Goal: Book appointment/travel/reservation

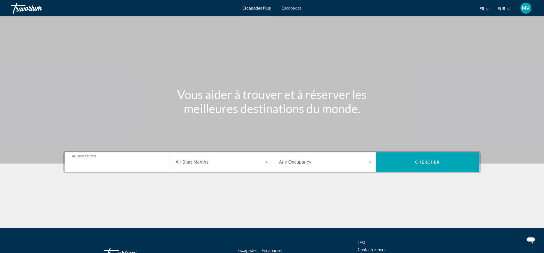
click at [109, 164] on input "Destination All Destinations" at bounding box center [118, 162] width 92 height 7
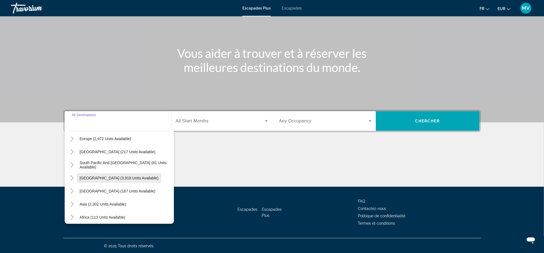
scroll to position [88, 0]
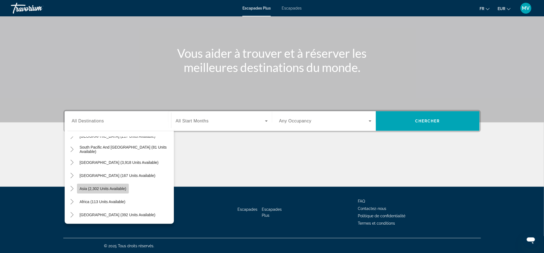
click at [103, 187] on span "Asia (2,302 units available)" at bounding box center [103, 189] width 47 height 4
type input "**********"
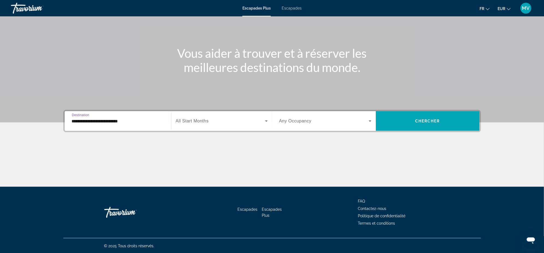
click at [186, 120] on span "All Start Months" at bounding box center [192, 121] width 33 height 5
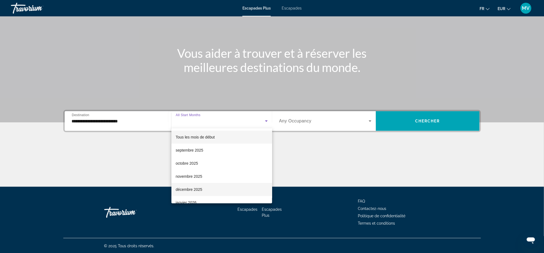
click at [197, 188] on font "décembre 2025" at bounding box center [189, 189] width 26 height 4
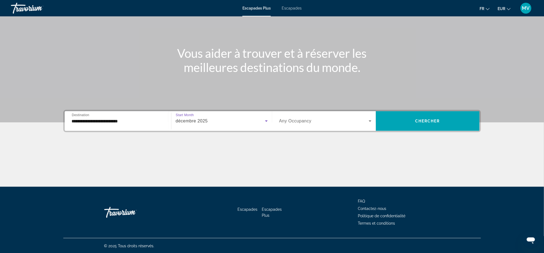
click at [296, 119] on span "Any Occupancy" at bounding box center [295, 121] width 32 height 5
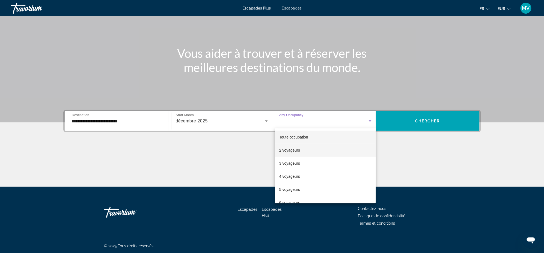
click at [294, 150] on font "2 voyageurs" at bounding box center [289, 150] width 21 height 4
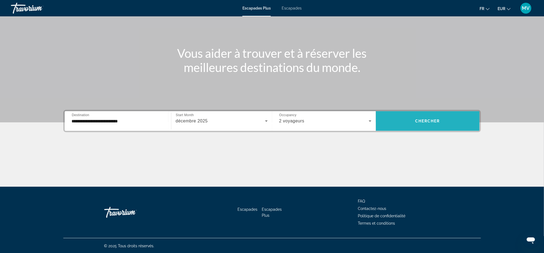
click at [426, 121] on span "Chercher" at bounding box center [427, 121] width 25 height 4
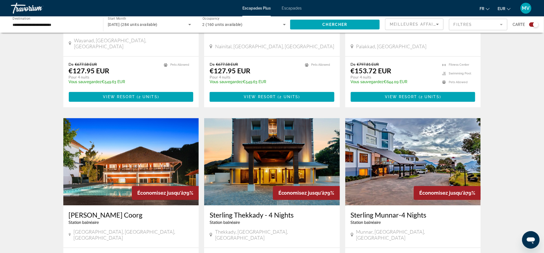
scroll to position [289, 0]
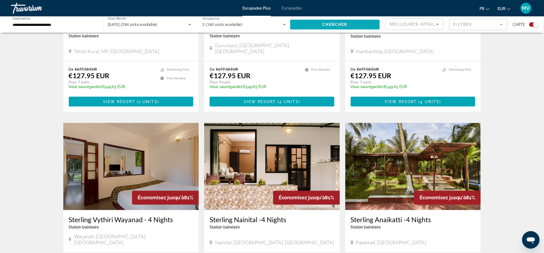
click at [328, 23] on span "Chercher" at bounding box center [335, 24] width 25 height 4
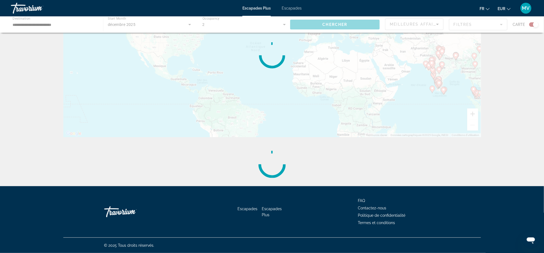
scroll to position [0, 0]
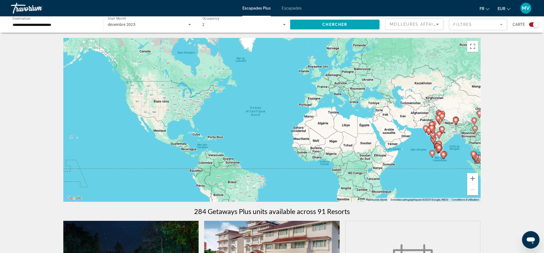
click at [492, 24] on mat-form-field "Filtres" at bounding box center [478, 24] width 58 height 11
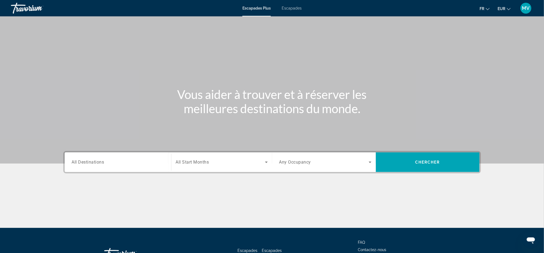
click at [132, 159] on input "Destination All Destinations" at bounding box center [118, 162] width 92 height 7
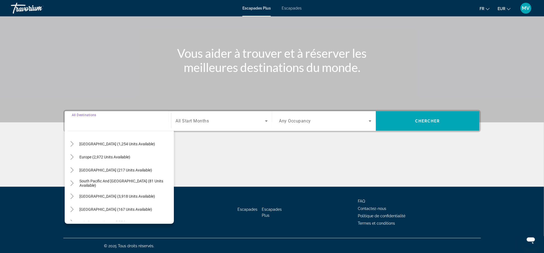
scroll to position [73, 0]
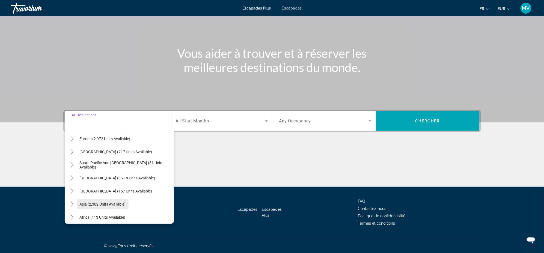
click at [111, 202] on span "Asia (2,302 units available)" at bounding box center [103, 204] width 46 height 4
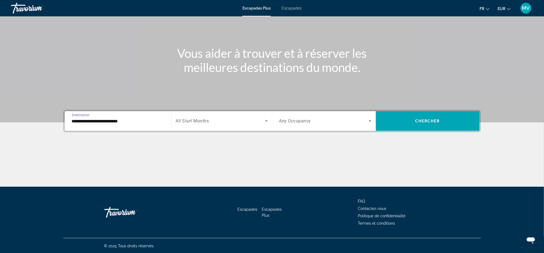
click at [136, 119] on input "**********" at bounding box center [118, 121] width 92 height 7
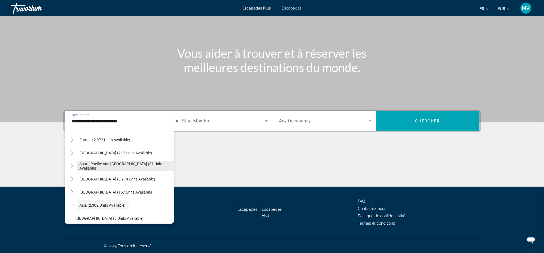
scroll to position [62, 0]
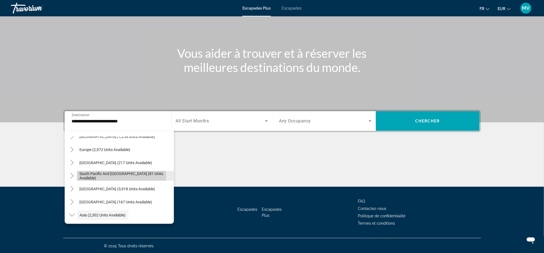
click at [121, 177] on span "South Pacific and [GEOGRAPHIC_DATA] (81 units available)" at bounding box center [125, 176] width 91 height 9
type input "**********"
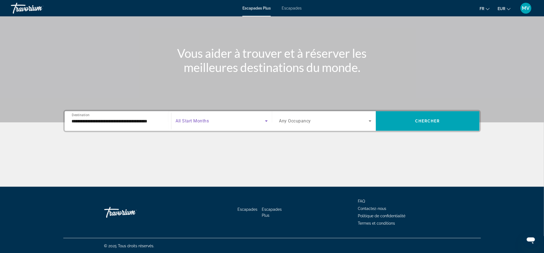
click at [250, 123] on span "Search widget" at bounding box center [220, 121] width 89 height 7
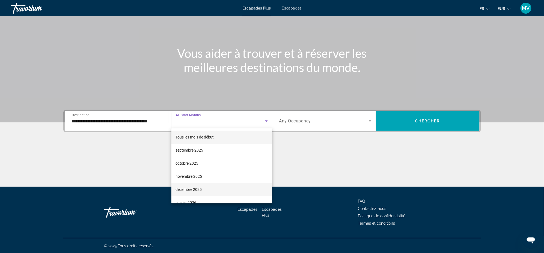
scroll to position [36, 0]
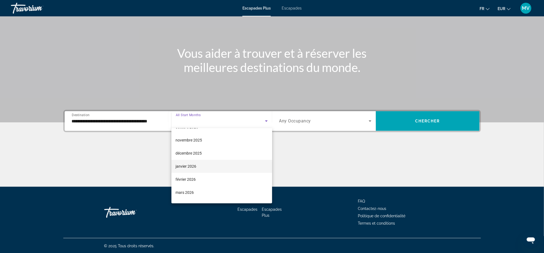
click at [194, 165] on font "janvier 2026" at bounding box center [186, 166] width 21 height 4
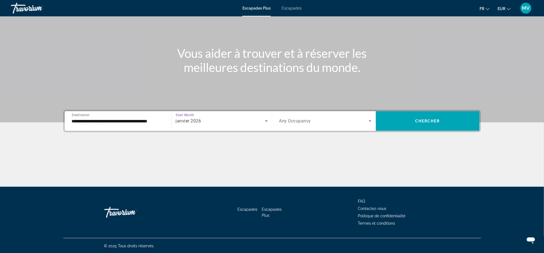
click at [294, 120] on span "Any Occupancy" at bounding box center [295, 121] width 32 height 5
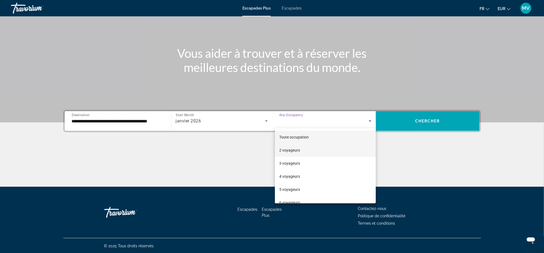
click at [293, 150] on font "2 voyageurs" at bounding box center [289, 150] width 21 height 4
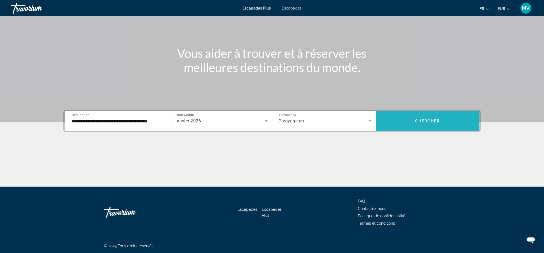
click at [421, 123] on span "Search widget" at bounding box center [428, 121] width 104 height 13
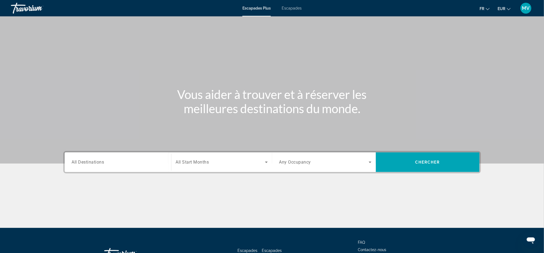
click at [101, 163] on span "All Destinations" at bounding box center [88, 162] width 32 height 5
click at [101, 163] on input "Destination All Destinations" at bounding box center [118, 162] width 92 height 7
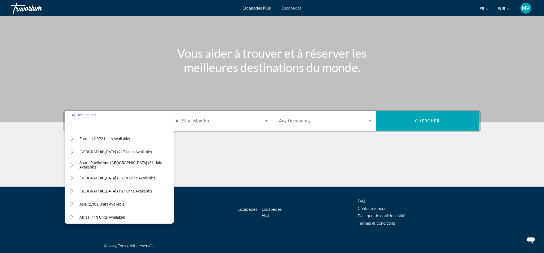
scroll to position [88, 0]
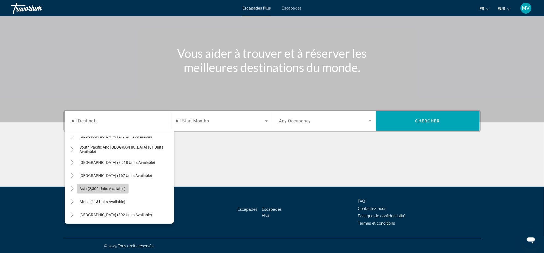
click at [103, 188] on span "Asia (2,302 units available)" at bounding box center [103, 189] width 46 height 4
type input "**********"
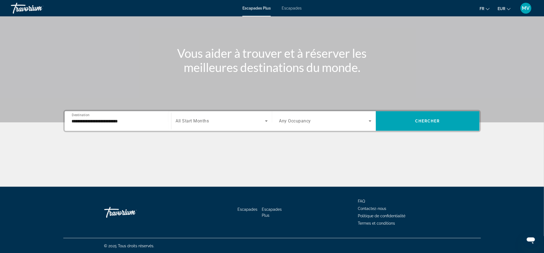
click at [220, 116] on div "Search widget" at bounding box center [222, 121] width 92 height 15
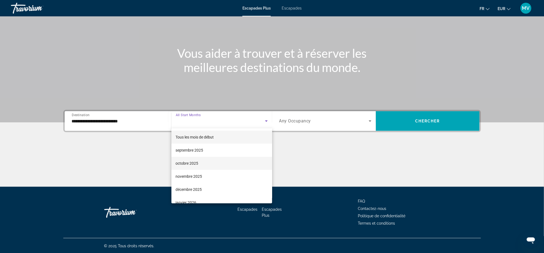
click at [193, 165] on font "octobre 2025" at bounding box center [187, 163] width 23 height 4
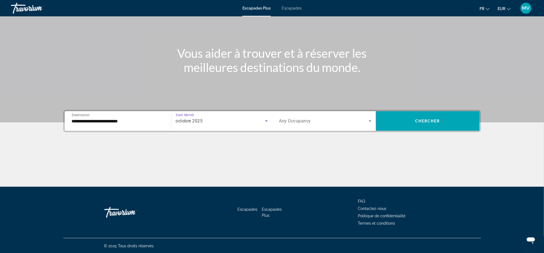
click at [361, 121] on span "Search widget" at bounding box center [323, 121] width 89 height 7
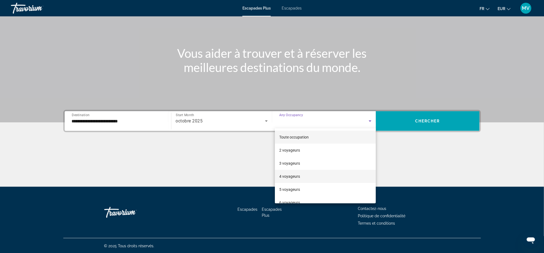
click at [292, 178] on font "4 voyageurs" at bounding box center [289, 176] width 21 height 4
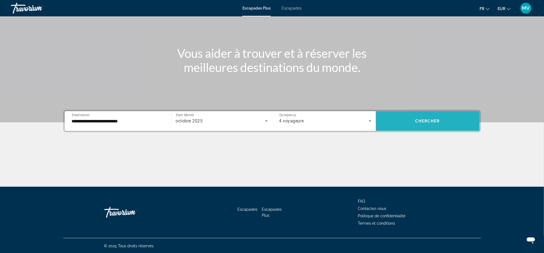
click at [412, 129] on span "Search widget" at bounding box center [428, 121] width 104 height 20
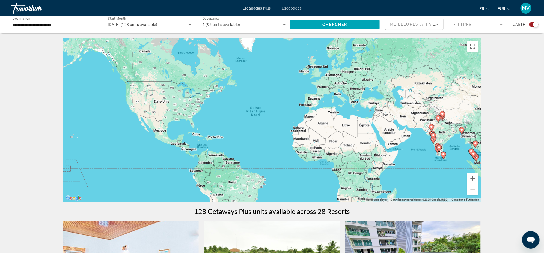
scroll to position [36, 0]
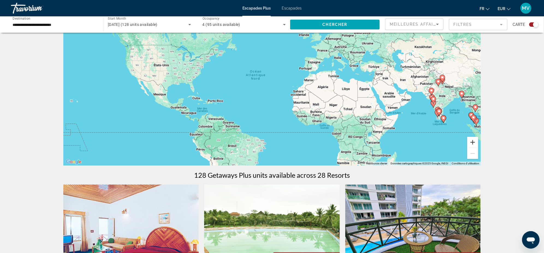
click at [475, 144] on button "Zoom avant" at bounding box center [472, 142] width 11 height 11
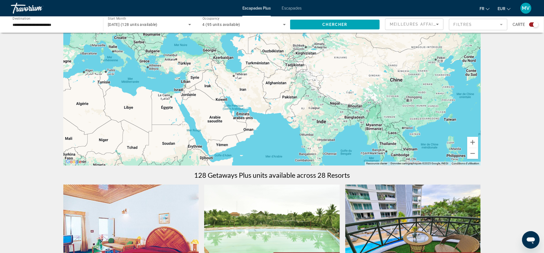
drag, startPoint x: 432, startPoint y: 100, endPoint x: 144, endPoint y: 117, distance: 288.6
click at [141, 113] on div "Contenu principal" at bounding box center [271, 84] width 417 height 164
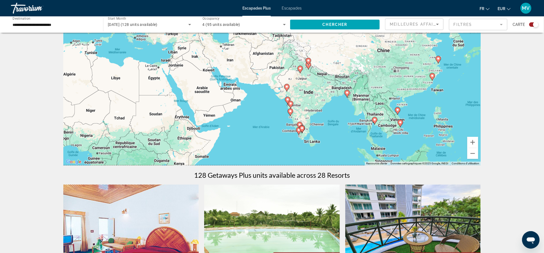
drag, startPoint x: 366, startPoint y: 146, endPoint x: 353, endPoint y: 116, distance: 32.7
click at [353, 116] on div "Pour activer le glissement avec le clavier, appuyez sur Alt+Entrée. Une fois ce…" at bounding box center [271, 84] width 417 height 164
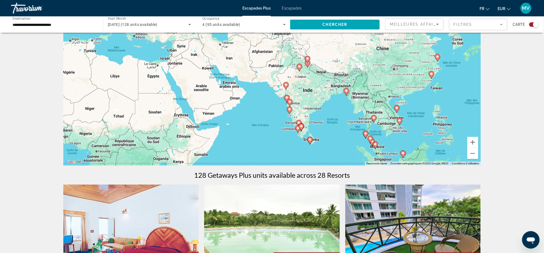
click at [308, 138] on icon "Contenu principal" at bounding box center [309, 140] width 5 height 7
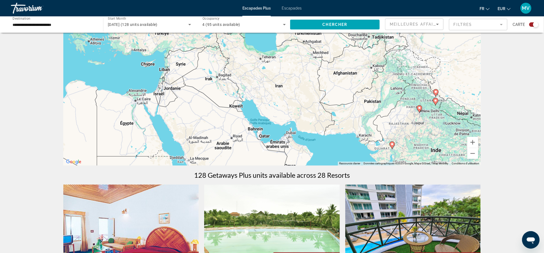
drag, startPoint x: 308, startPoint y: 94, endPoint x: 476, endPoint y: 270, distance: 243.7
click at [476, 217] on html "**********" at bounding box center [272, 90] width 544 height 253
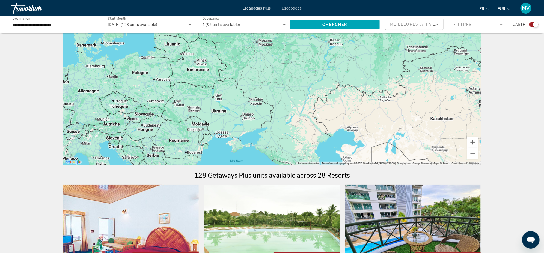
drag, startPoint x: 301, startPoint y: 103, endPoint x: 385, endPoint y: 270, distance: 186.6
click at [385, 217] on html "**********" at bounding box center [272, 90] width 544 height 253
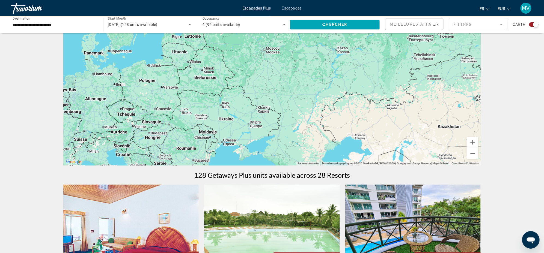
click at [165, 103] on div "Pour activer le glissement avec le clavier, appuyez sur Alt+Entrée. Une fois ce…" at bounding box center [271, 84] width 417 height 164
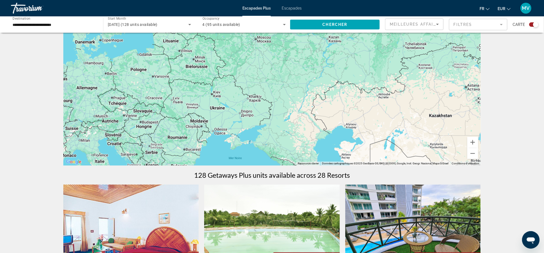
drag, startPoint x: 229, startPoint y: 119, endPoint x: 226, endPoint y: 104, distance: 16.0
click at [226, 104] on div "Pour activer le glissement avec le clavier, appuyez sur Alt+Entrée. Une fois ce…" at bounding box center [271, 84] width 417 height 164
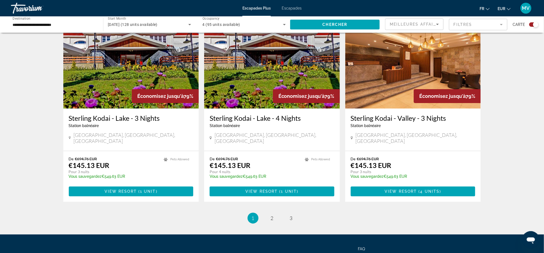
scroll to position [807, 0]
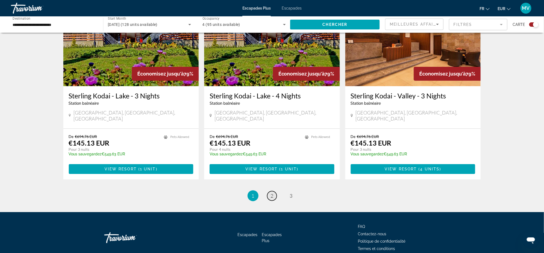
click at [274, 191] on link "page 2" at bounding box center [272, 196] width 10 height 10
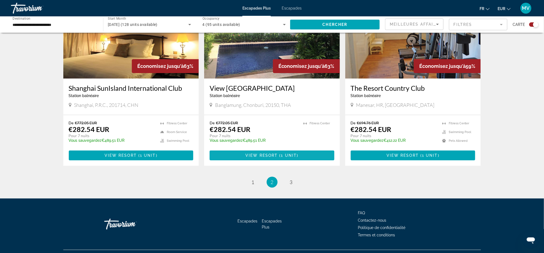
scroll to position [811, 0]
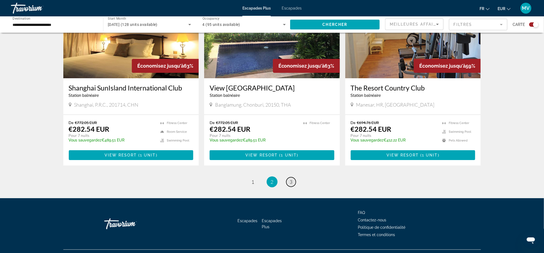
click at [292, 179] on span "3" at bounding box center [291, 182] width 3 height 6
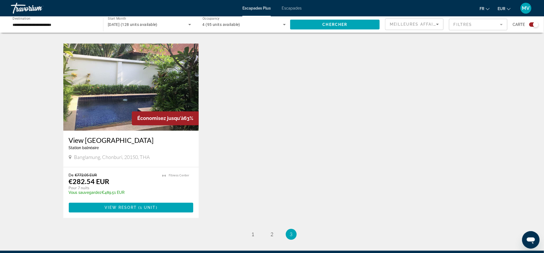
scroll to position [364, 0]
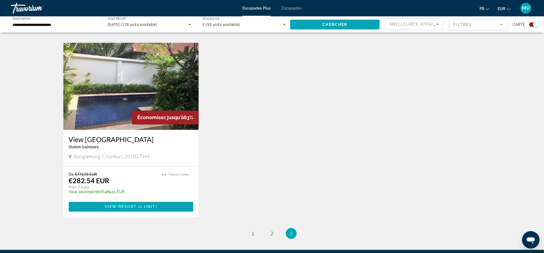
click at [137, 139] on h3 "View [GEOGRAPHIC_DATA]" at bounding box center [131, 140] width 125 height 8
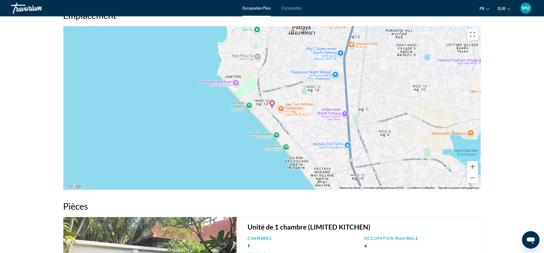
scroll to position [595, 0]
